Goal: Task Accomplishment & Management: Manage account settings

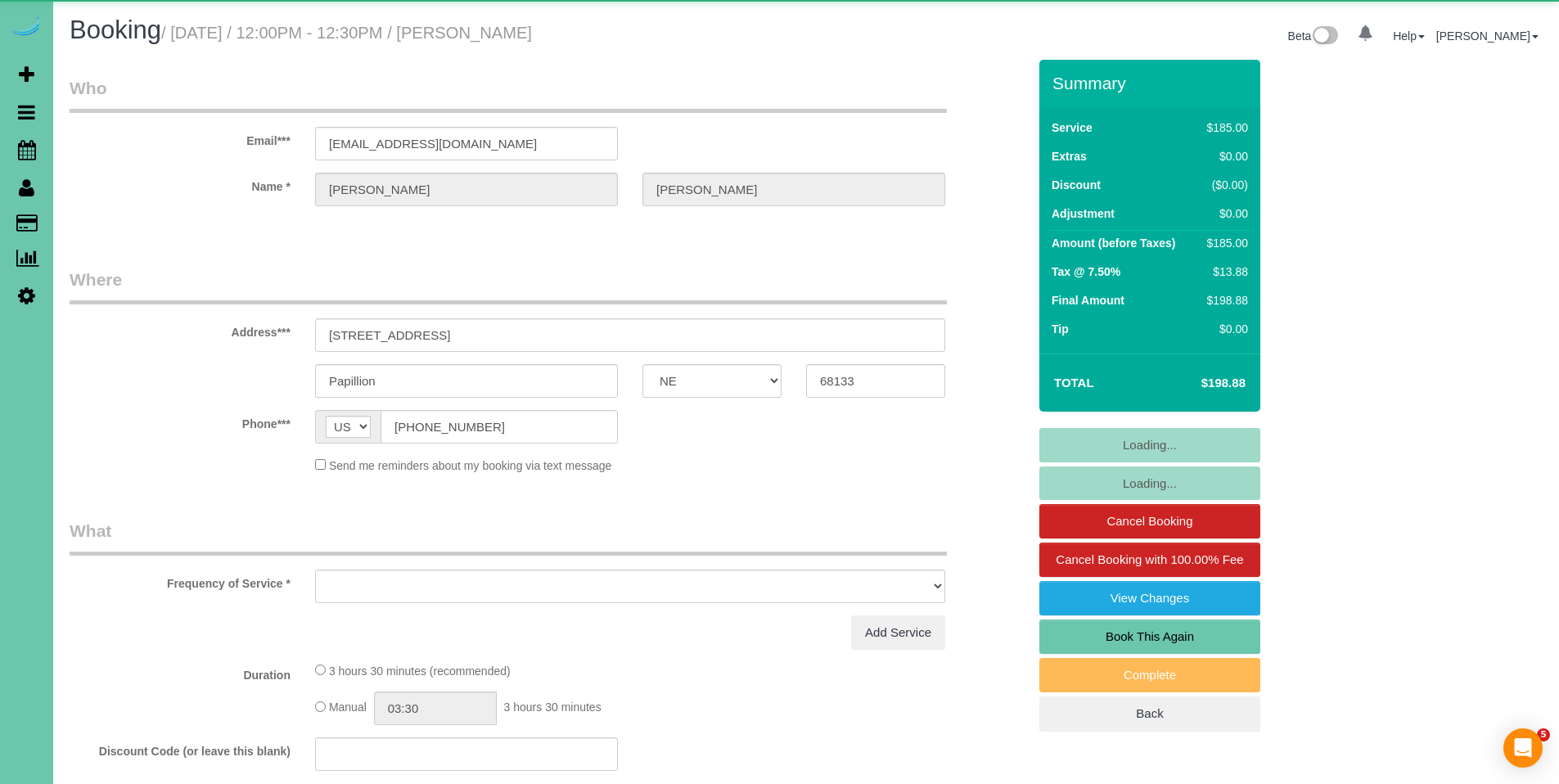
select select "NE"
select select "object:743"
select select "string:fspay-fb5f647d-ffaf-497c-9efd-5dcc8ade8629"
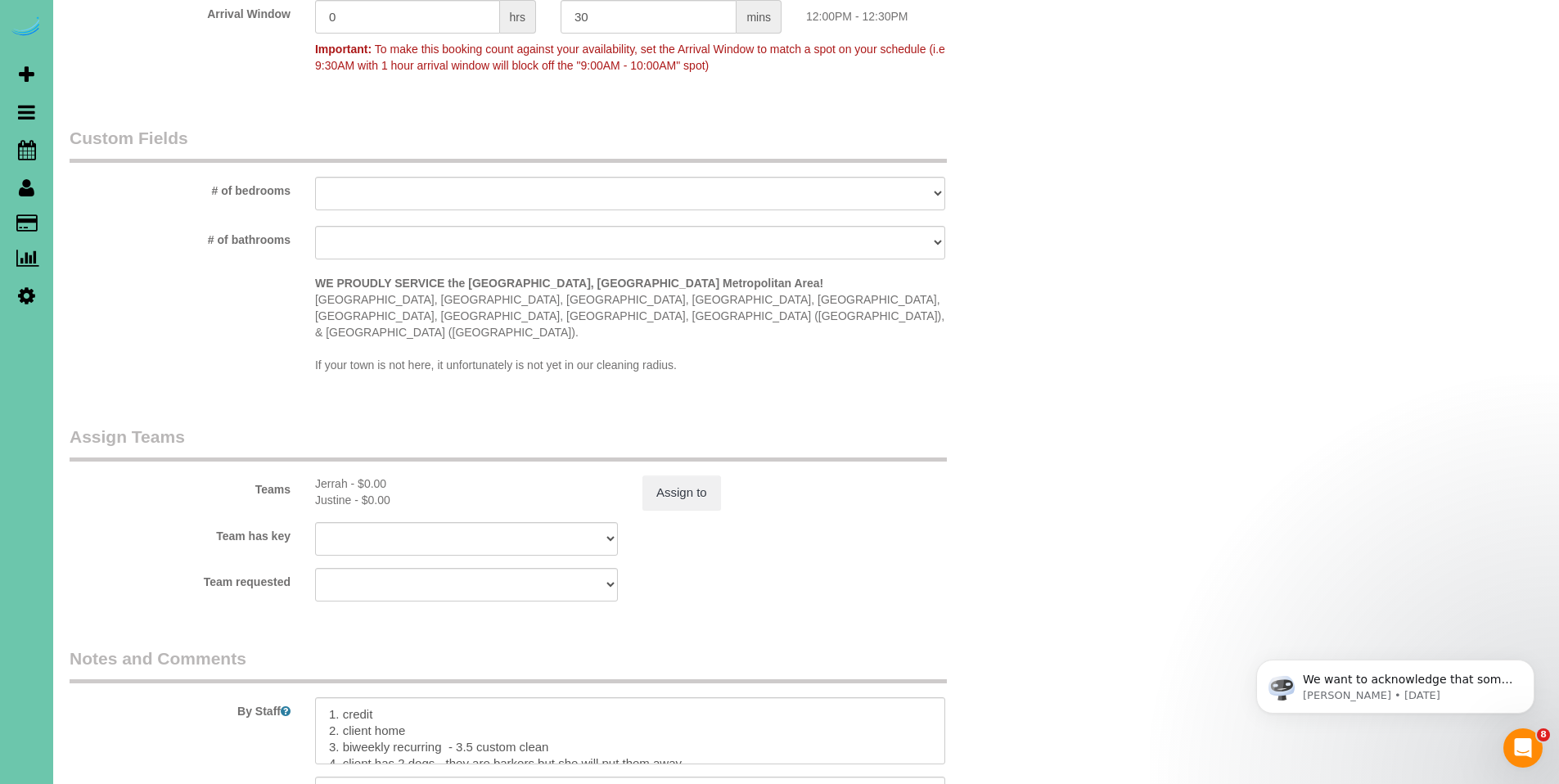
scroll to position [1608, 0]
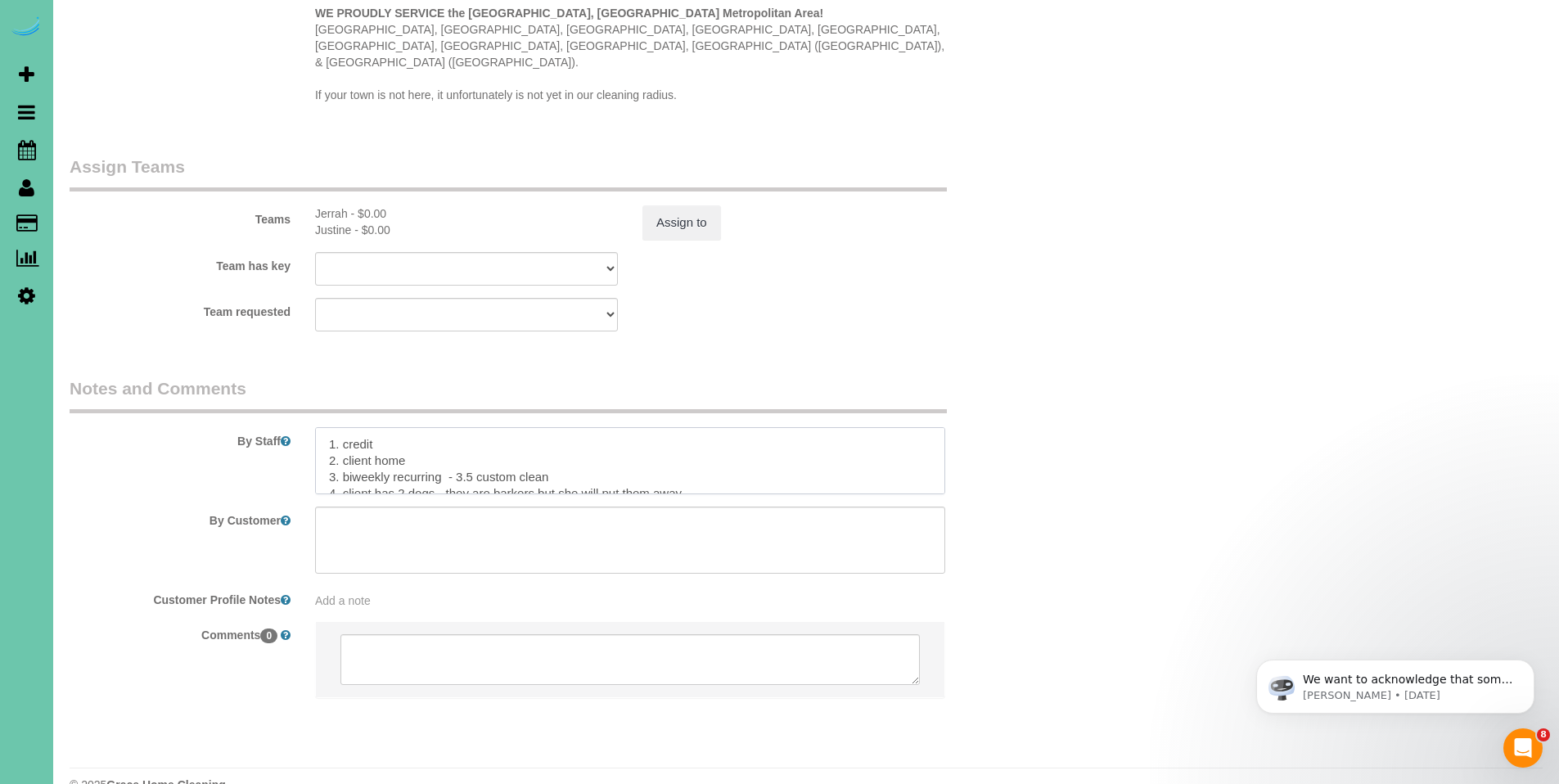
click at [322, 427] on textarea at bounding box center [630, 461] width 630 height 67
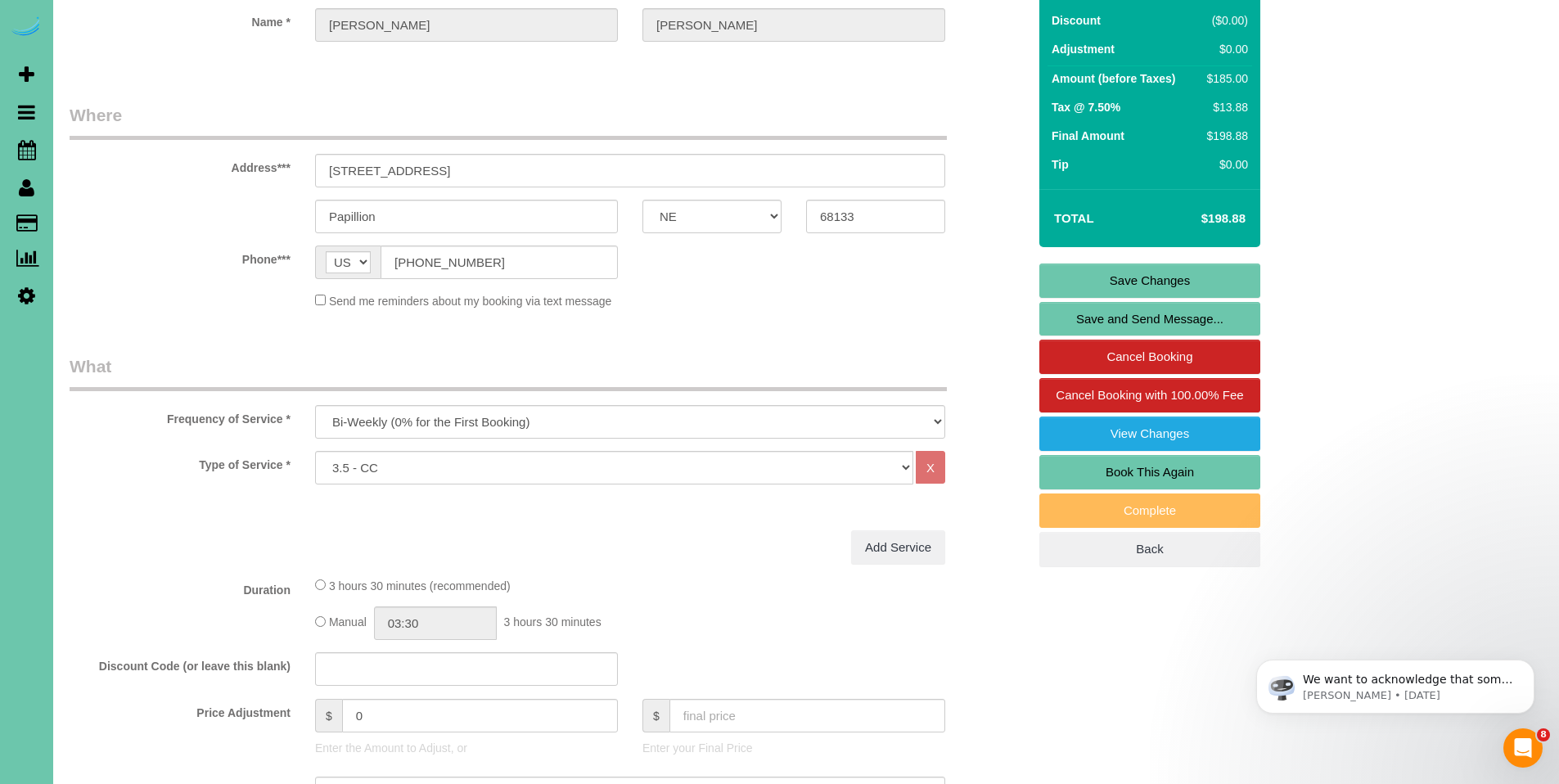
scroll to position [154, 0]
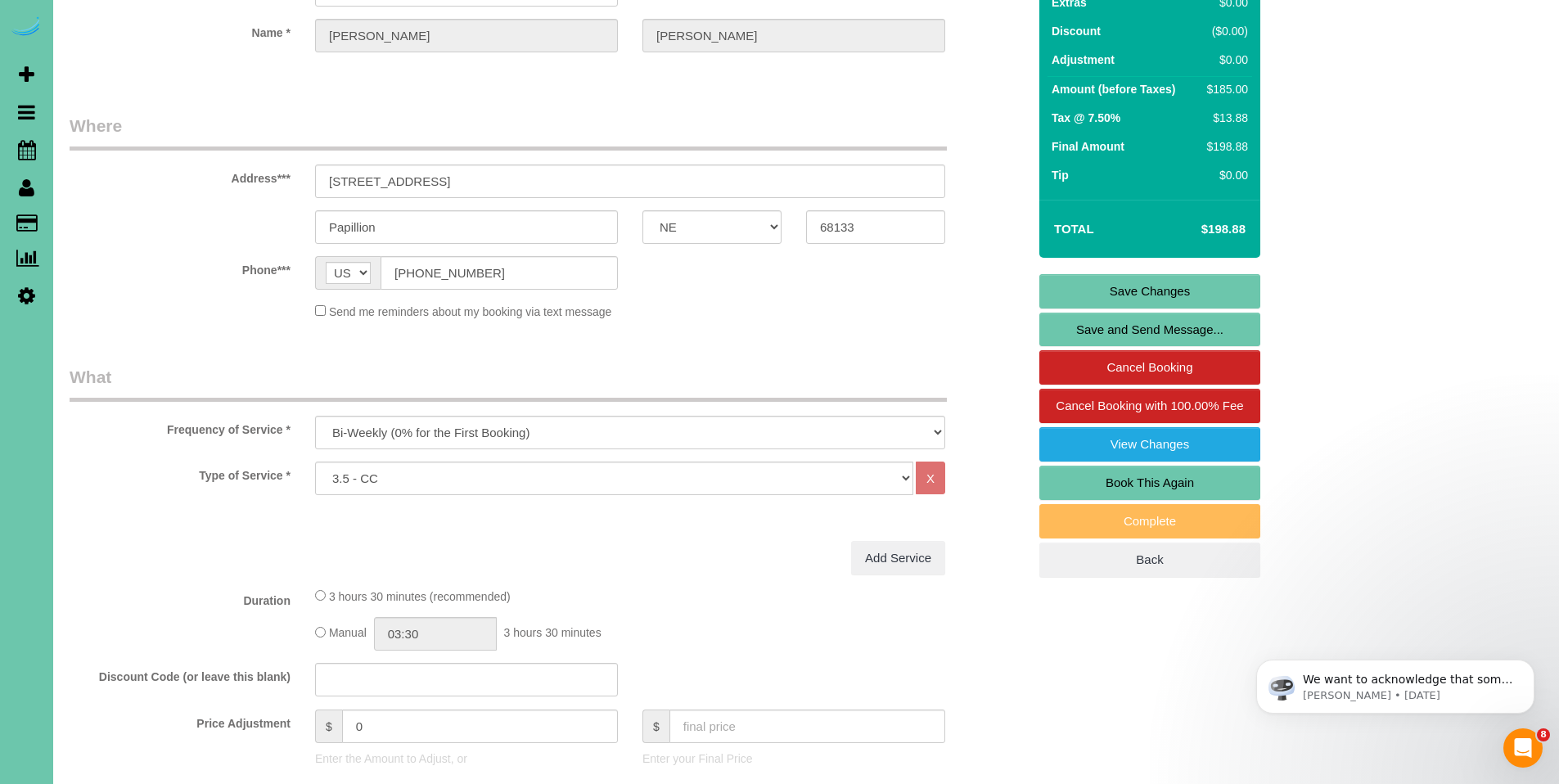
type textarea "*Client will not be home when. you get there and dogs will be downstairs - [PER…"
click at [1159, 292] on link "Save Changes" at bounding box center [1150, 292] width 221 height 34
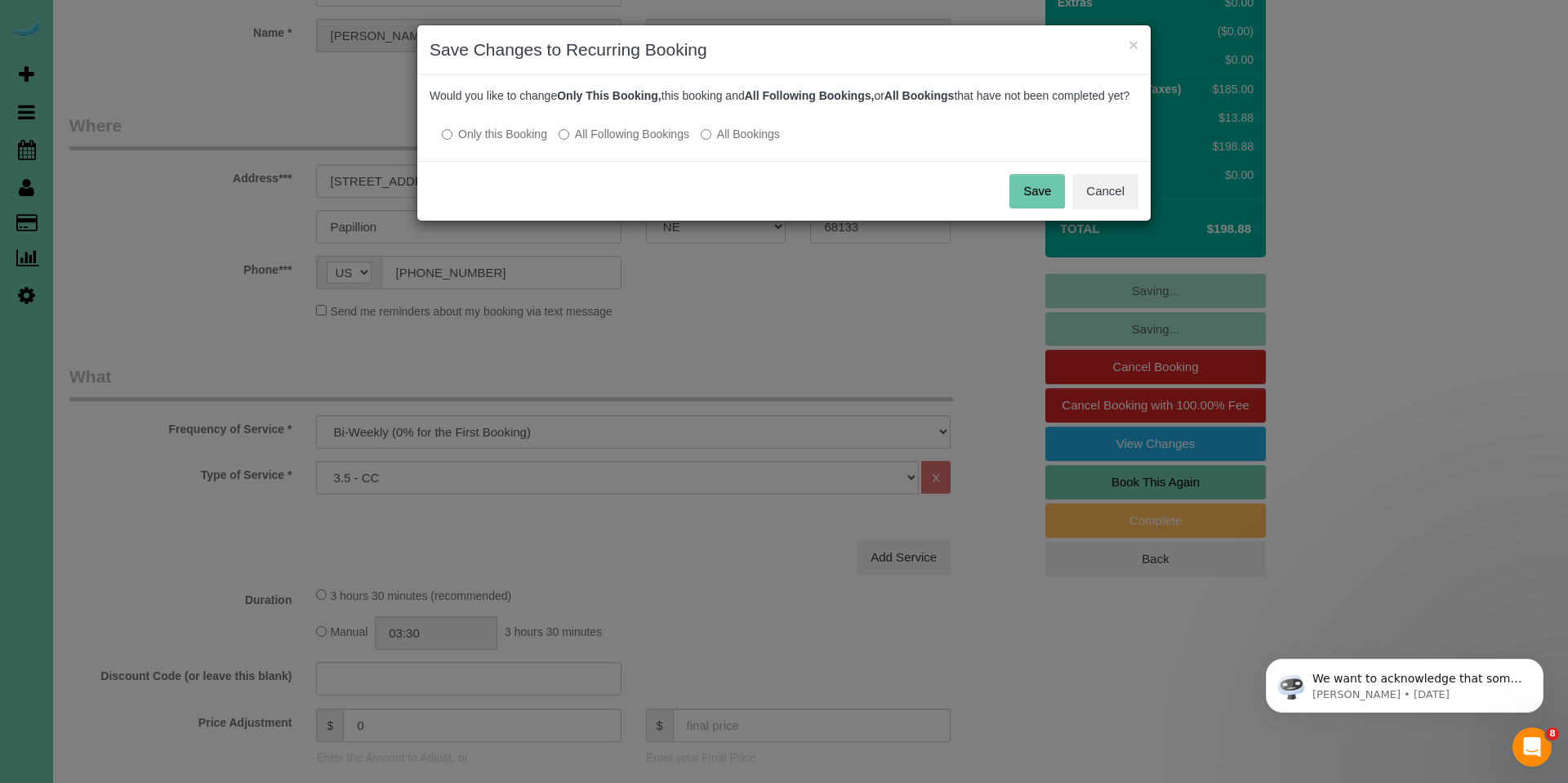
click at [1038, 203] on button "Save" at bounding box center [1037, 191] width 55 height 34
